Goal: Task Accomplishment & Management: Use online tool/utility

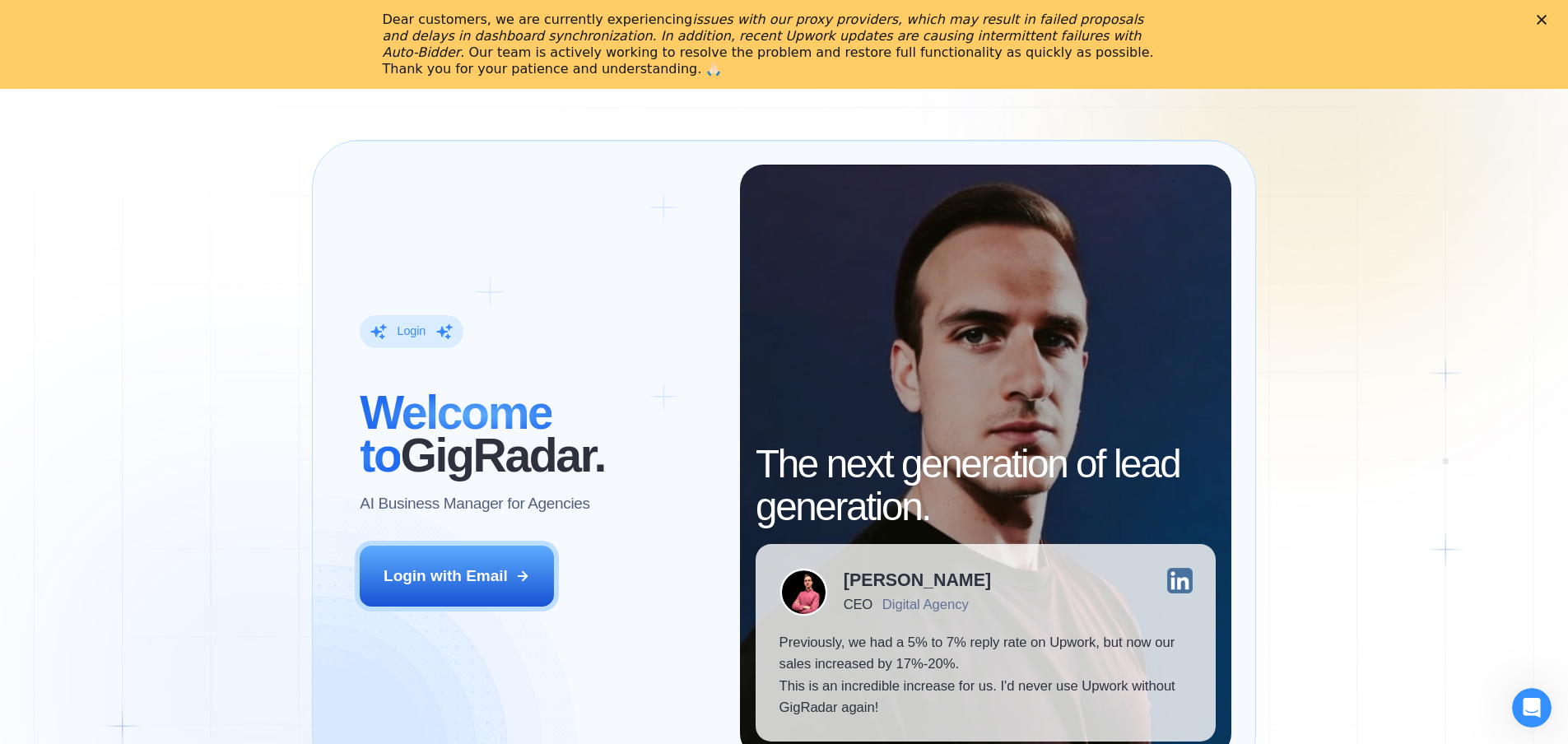
click at [478, 496] on div "‍ Welcome to GigRadar. AI Business Manager for Agencies" at bounding box center [538, 453] width 356 height 123
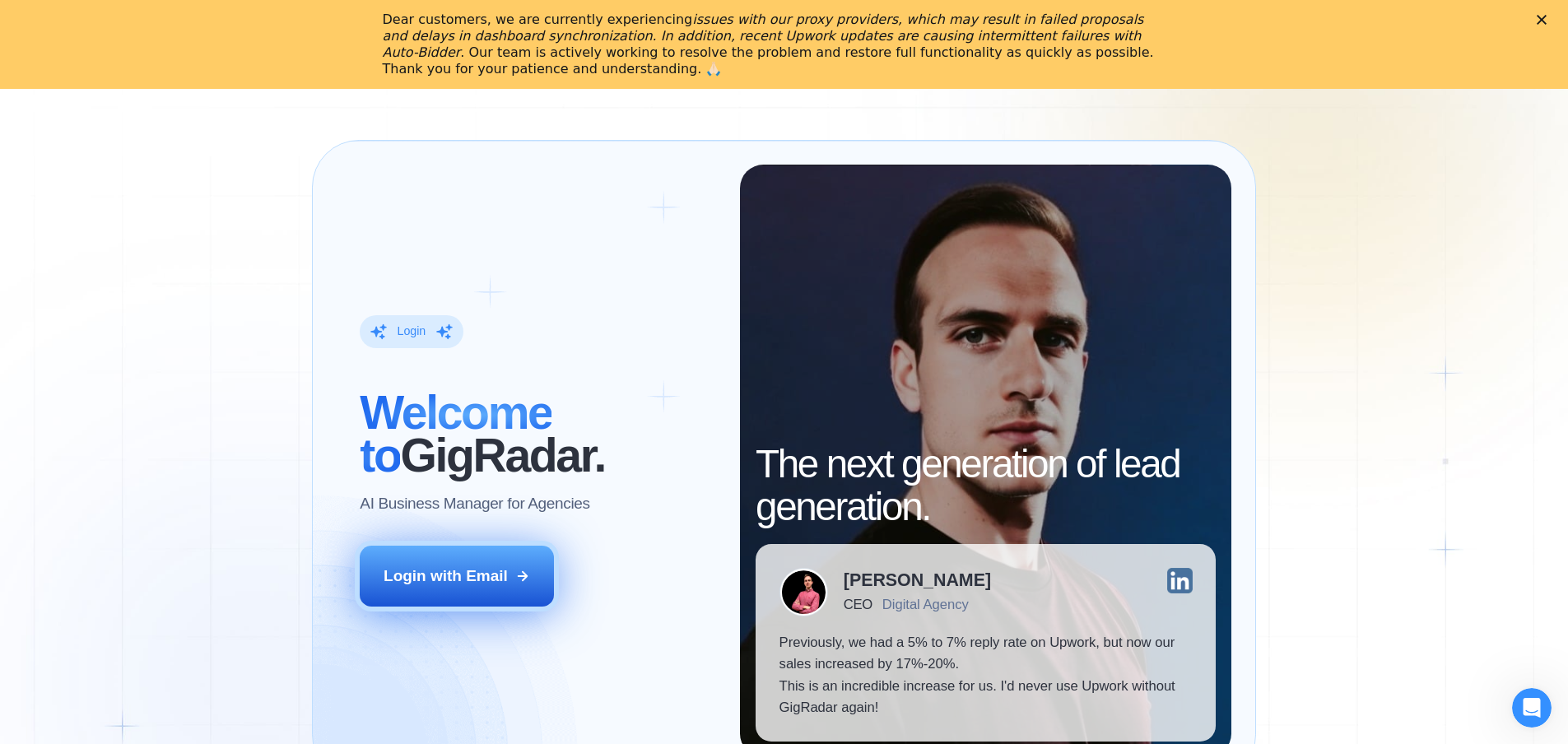
click at [448, 587] on div "Login with Email" at bounding box center [445, 576] width 124 height 21
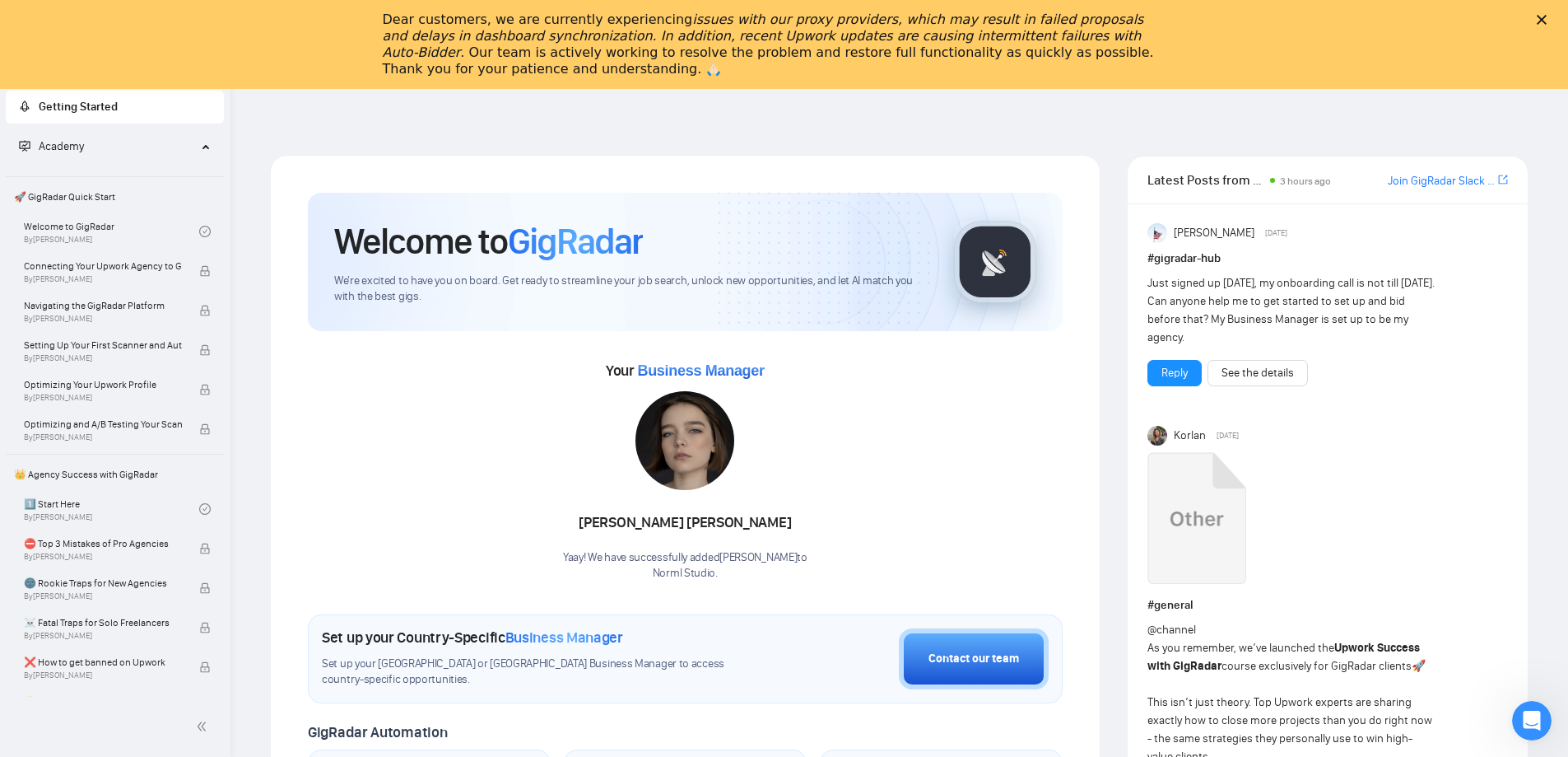
click at [1547, 18] on icon "Закрити" at bounding box center [1541, 20] width 10 height 10
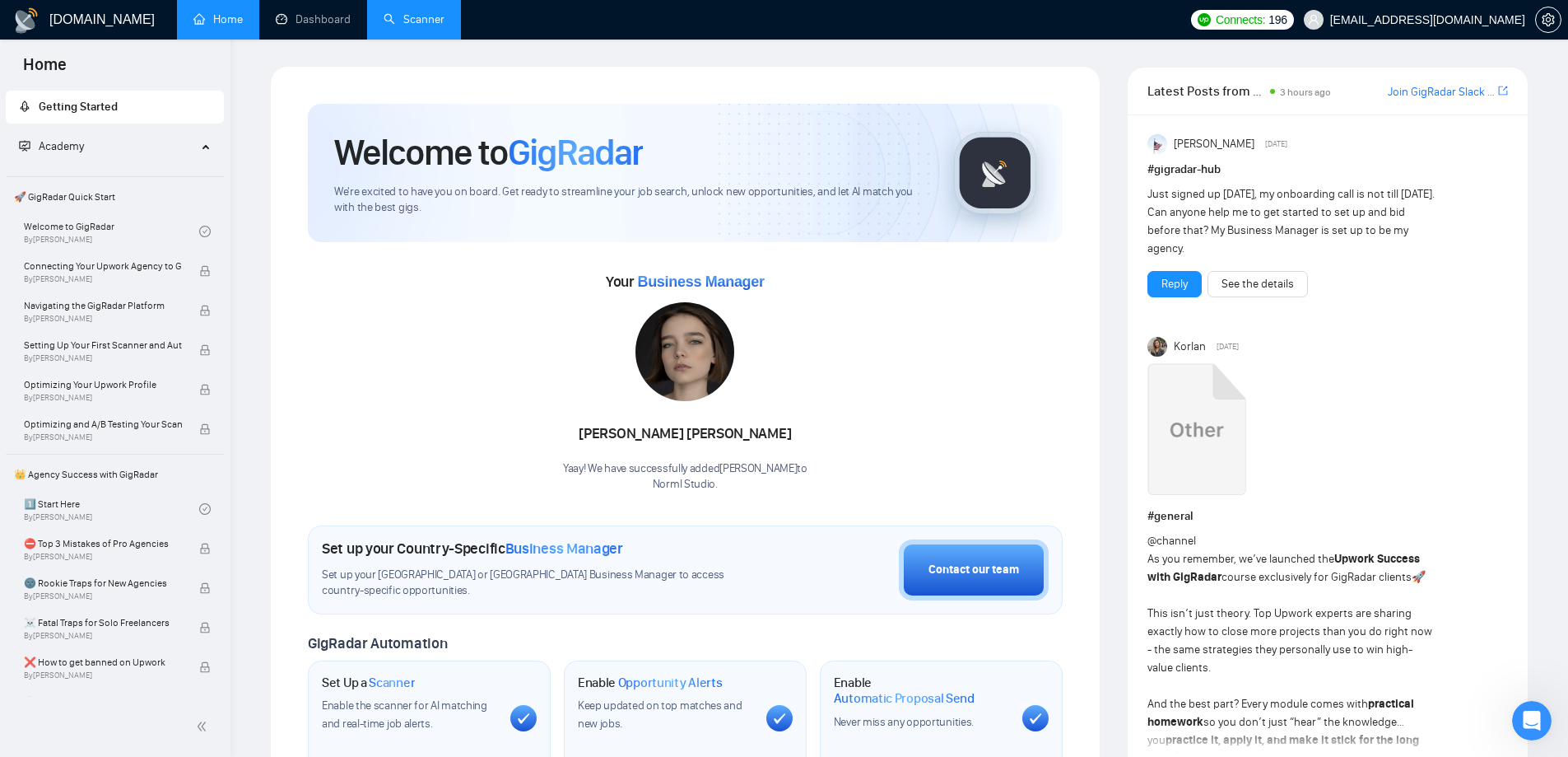
click at [425, 19] on link "Scanner" at bounding box center [413, 19] width 61 height 14
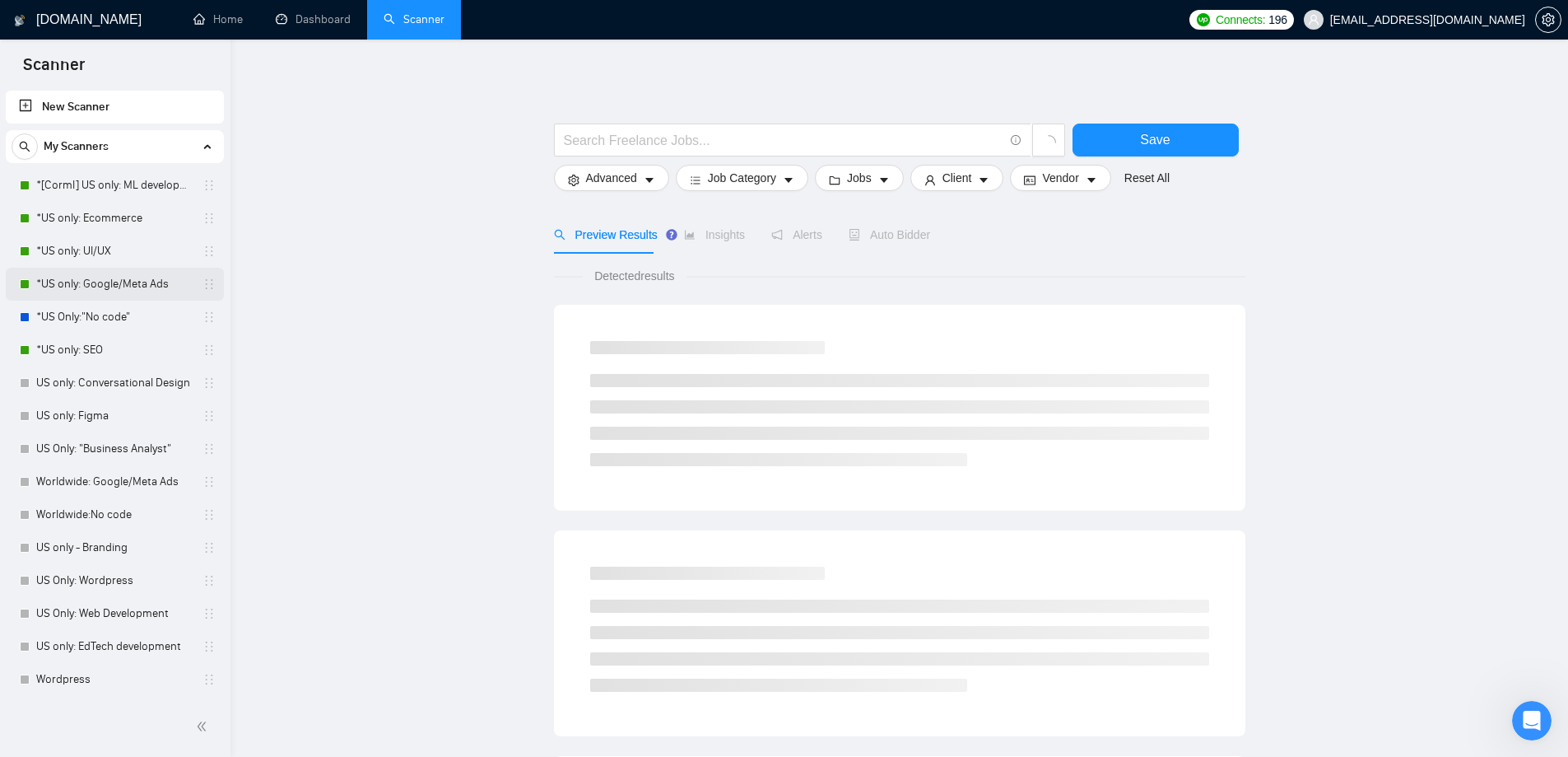
click at [112, 287] on link "*US only: Google/Meta Ads" at bounding box center [114, 284] width 157 height 33
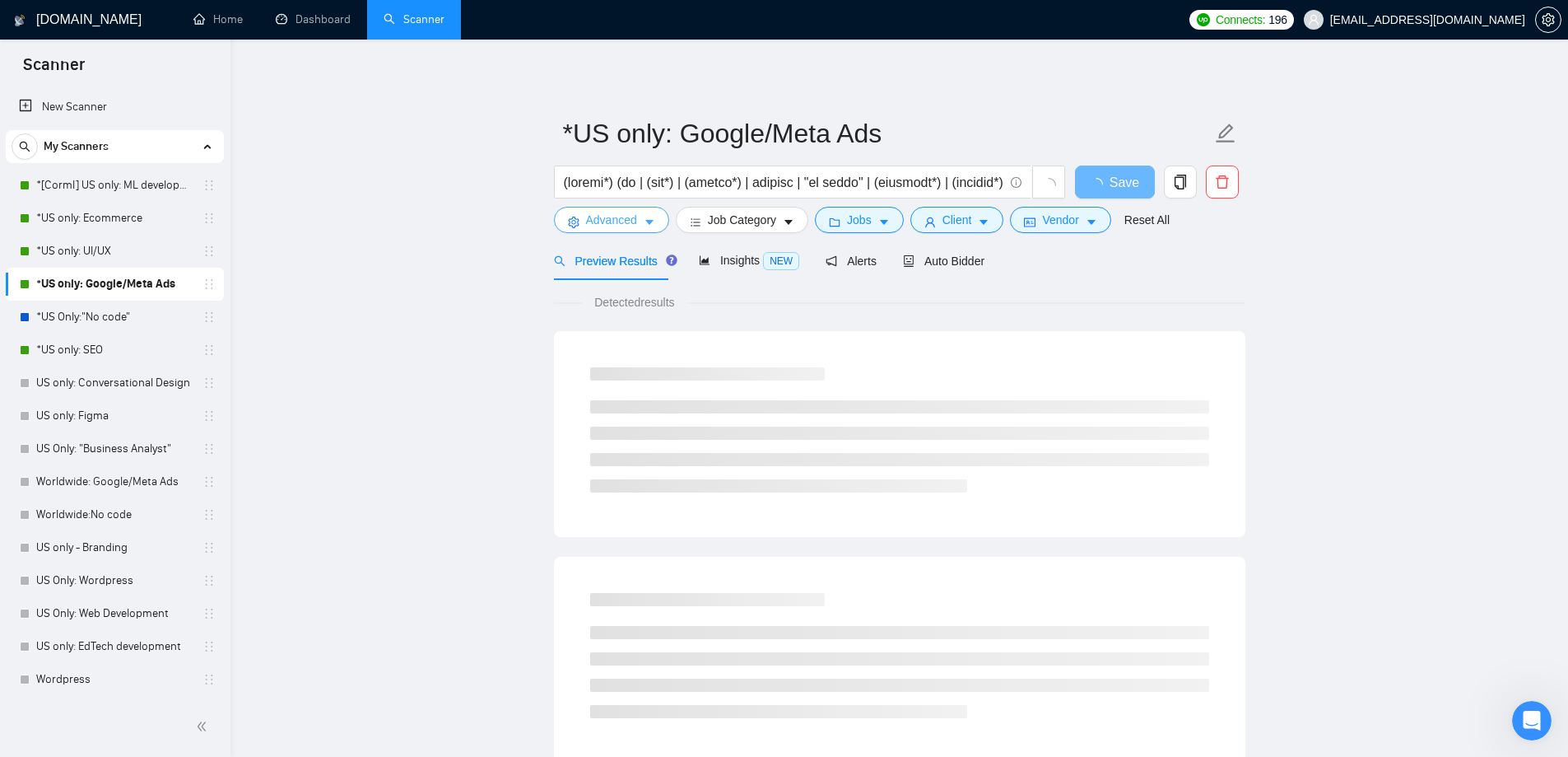
click at [604, 229] on span "Advanced" at bounding box center [612, 219] width 51 height 18
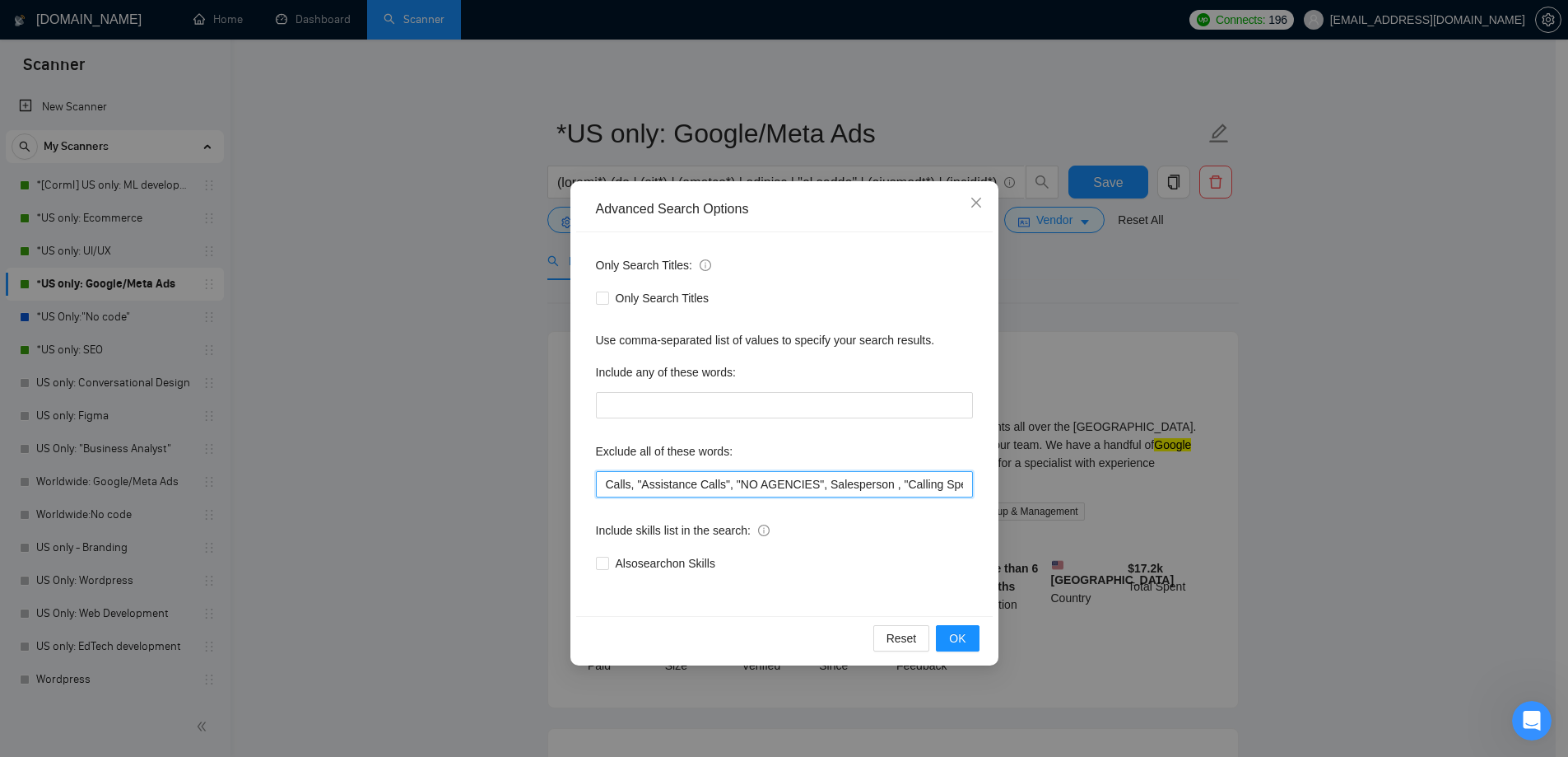
drag, startPoint x: 653, startPoint y: 489, endPoint x: 562, endPoint y: 492, distance: 91.0
click at [562, 492] on div "Advanced Search Options Only Search Titles: Only Search Titles Use comma-separa…" at bounding box center [784, 378] width 1568 height 757
click at [656, 485] on input "Calls, "Assistance Calls", "NO AGENCIES", Salesperson , "Calling Specialist", "…" at bounding box center [784, 484] width 377 height 27
click at [607, 480] on input "Calls, "Assistance Calls", "NO AGENCIES", Salesperson , "Calling Specialist", "…" at bounding box center [784, 484] width 377 height 27
paste input "Reddit"
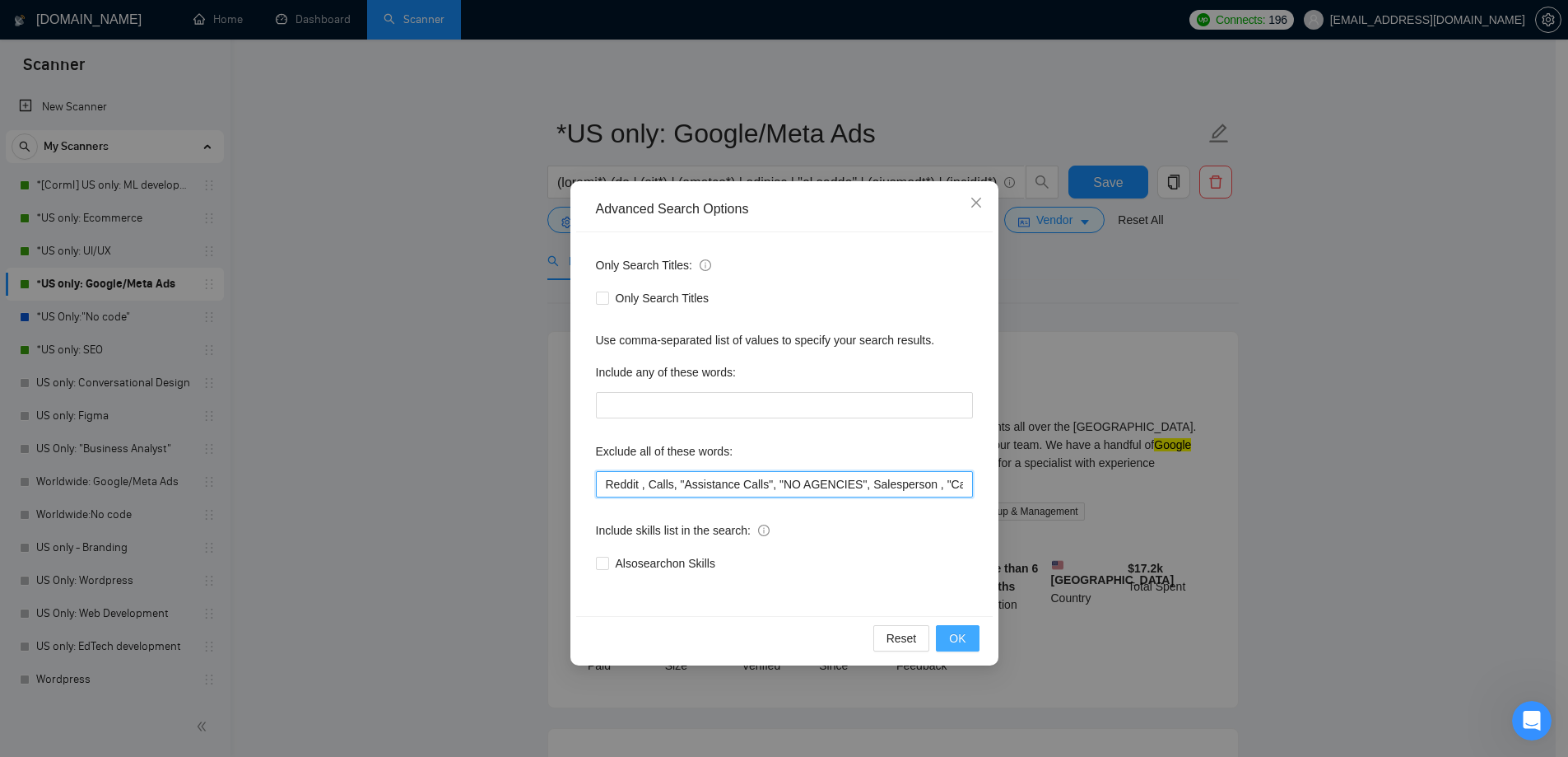
type input "Reddit , Calls, "Assistance Calls", "NO AGENCIES", Salesperson , "Calling Speci…"
click at [954, 634] on span "OK" at bounding box center [957, 638] width 16 height 18
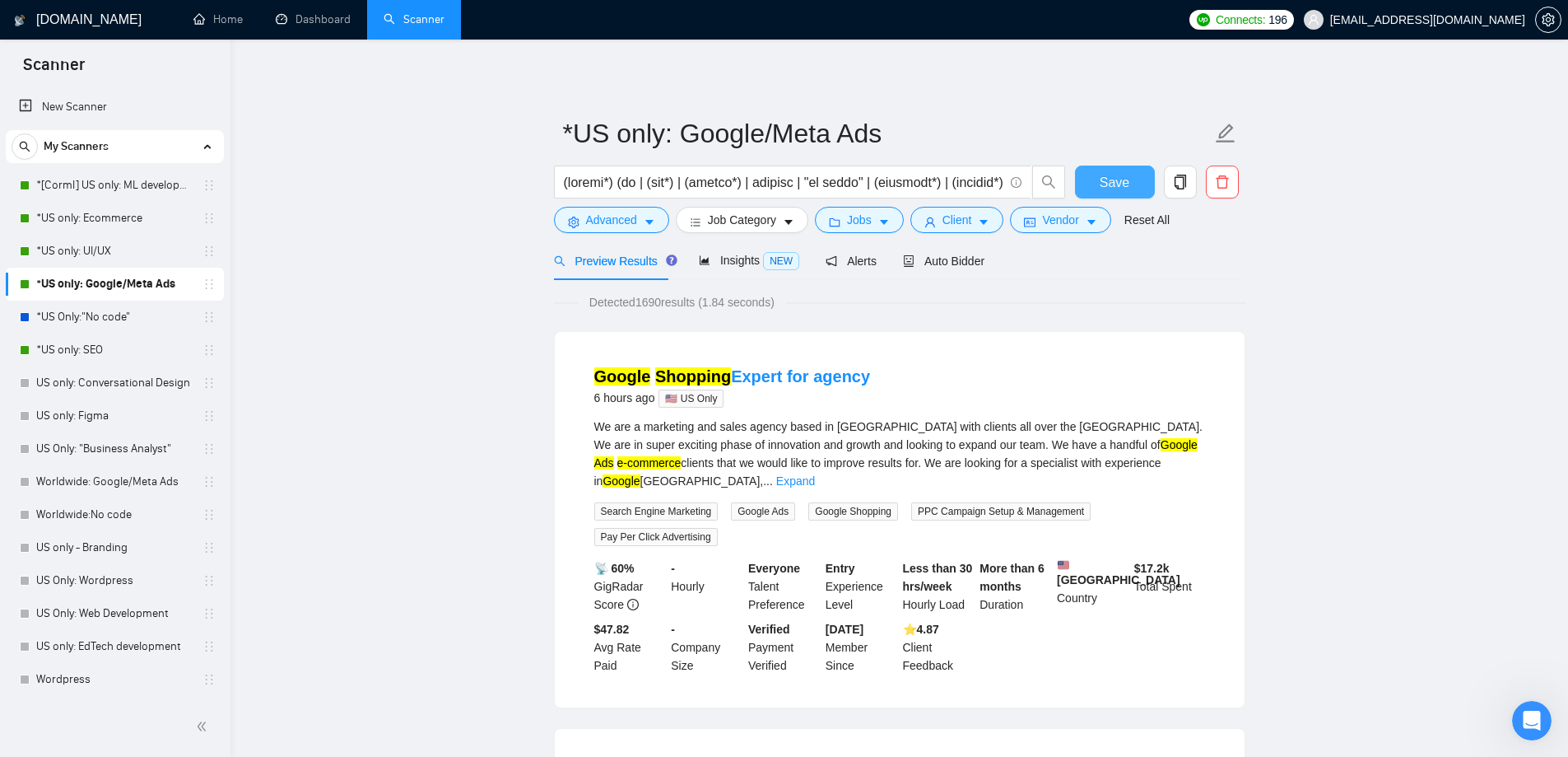
click at [1116, 188] on span "Save" at bounding box center [1114, 182] width 30 height 21
click at [653, 222] on icon "caret-down" at bounding box center [649, 222] width 11 height 11
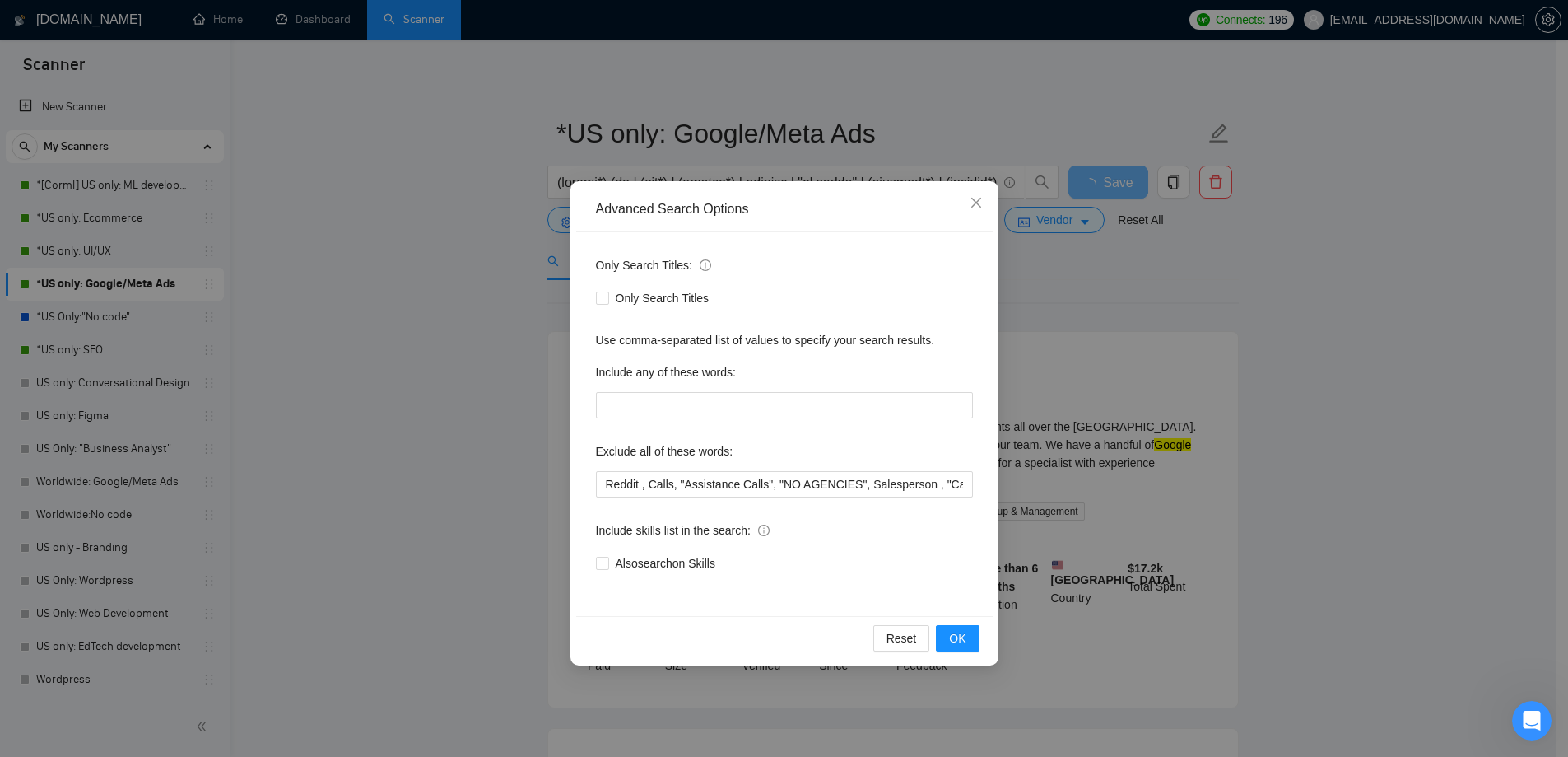
click at [484, 343] on div "Advanced Search Options Only Search Titles: Only Search Titles Use comma-separa…" at bounding box center [784, 378] width 1568 height 757
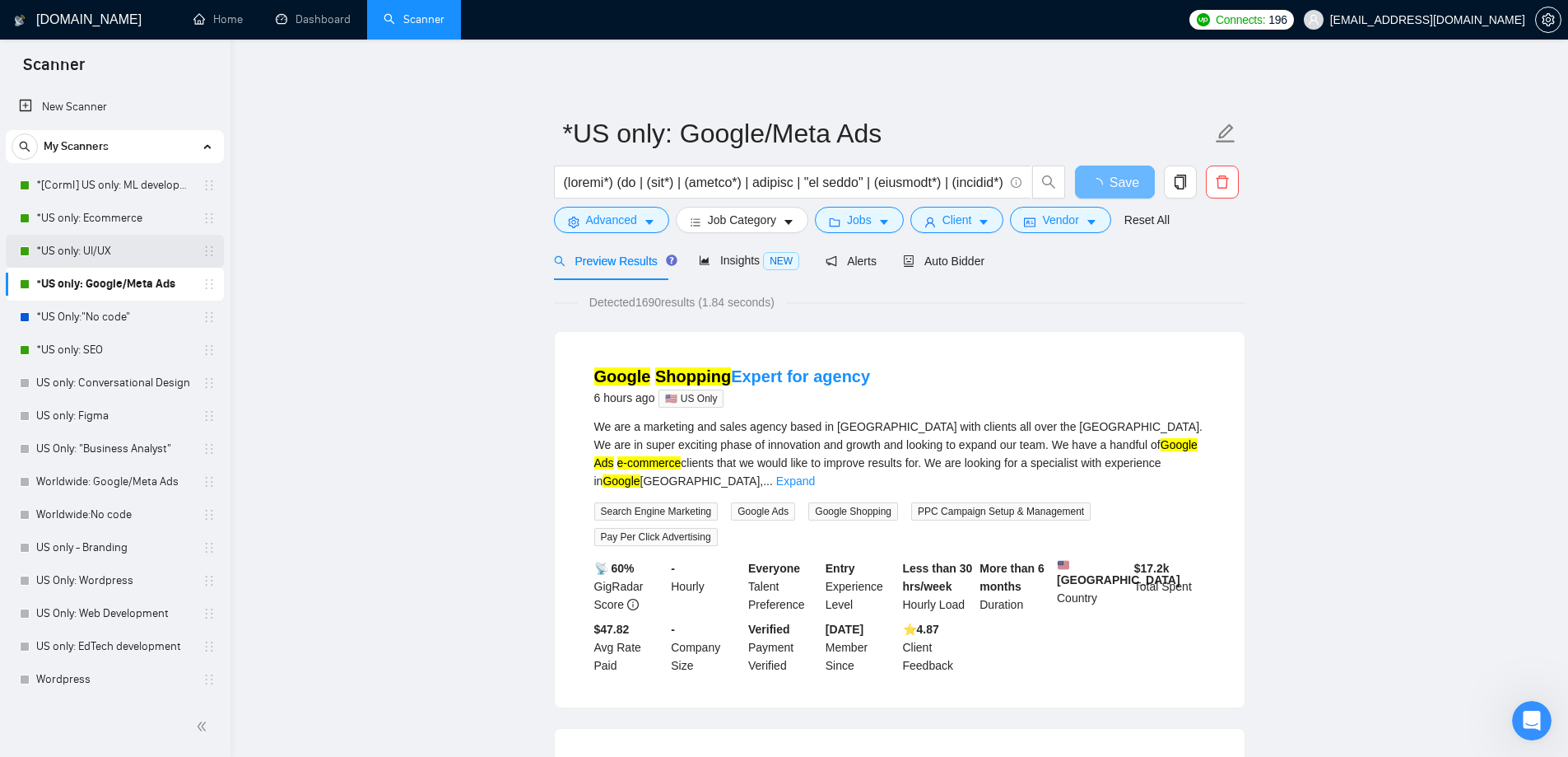
click at [83, 245] on link "*US only: UI/UX" at bounding box center [114, 251] width 157 height 33
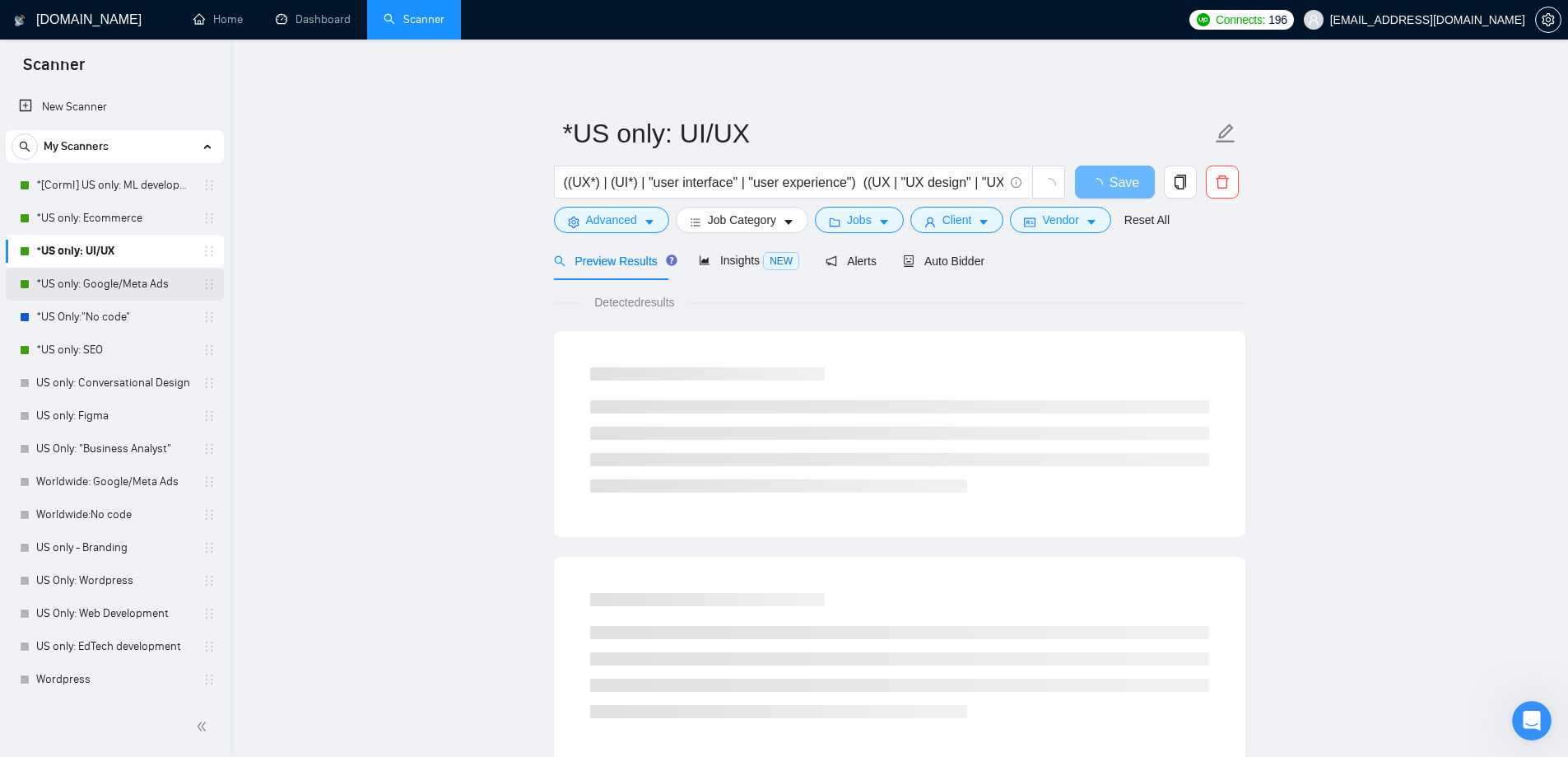
click at [85, 271] on link "*US only: Google/Meta Ads" at bounding box center [114, 284] width 157 height 33
click at [620, 224] on span "Advanced" at bounding box center [612, 219] width 51 height 18
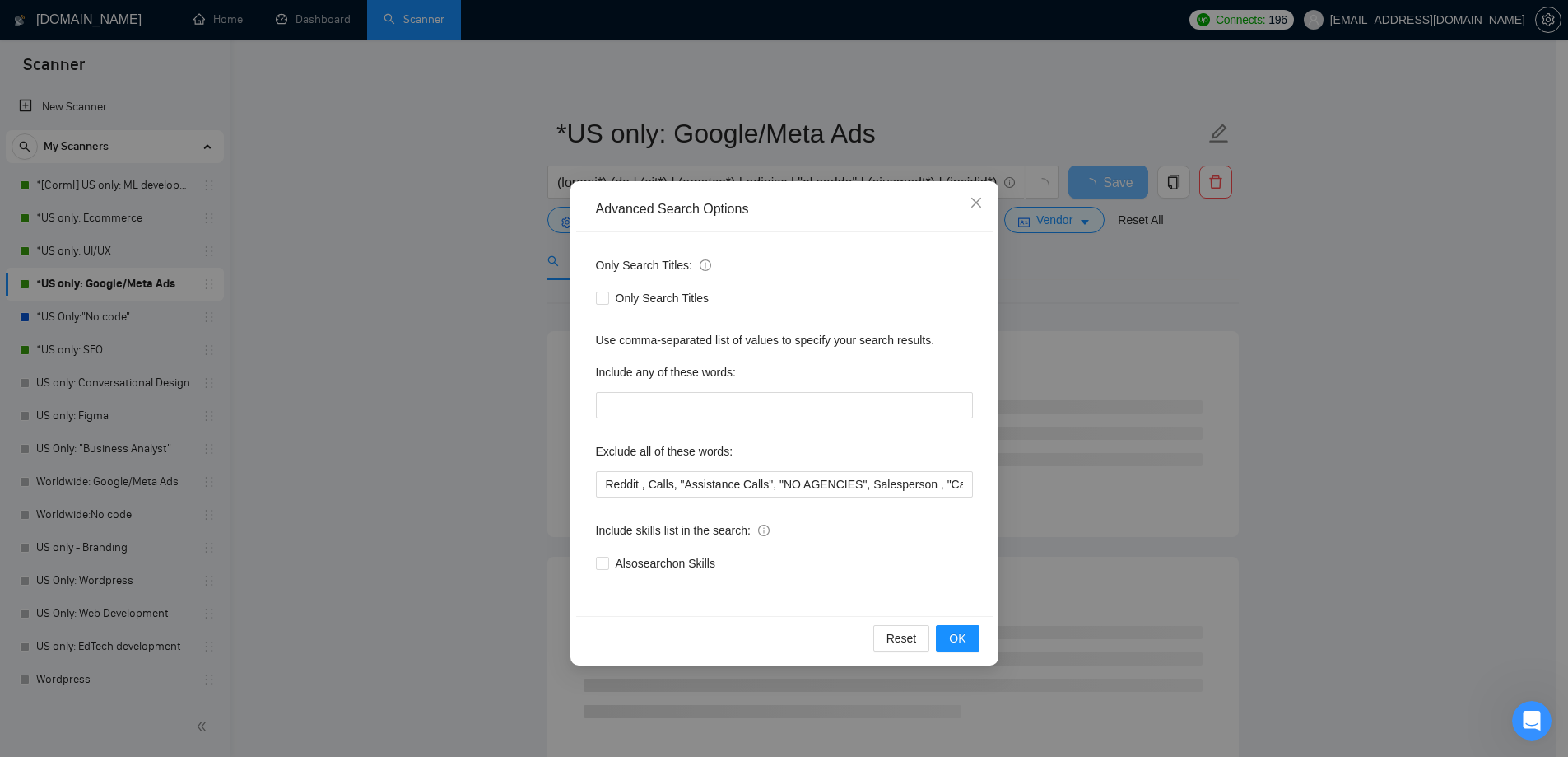
click at [378, 248] on div "Advanced Search Options Only Search Titles: Only Search Titles Use comma-separa…" at bounding box center [784, 378] width 1568 height 757
